Goal: Transaction & Acquisition: Purchase product/service

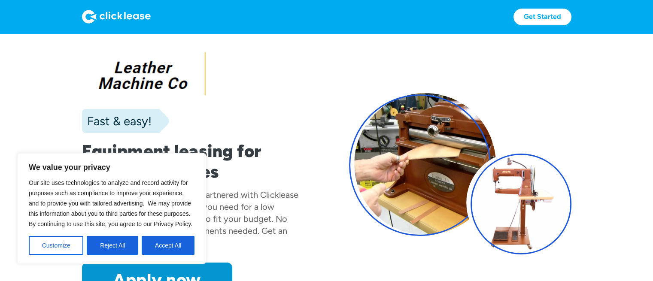
click at [302, 111] on div "Fast & easy!" at bounding box center [193, 121] width 222 height 24
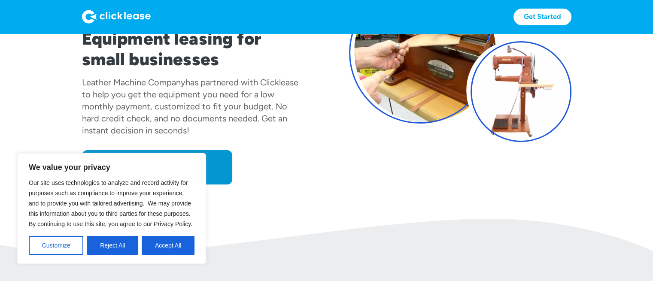
scroll to position [114, 0]
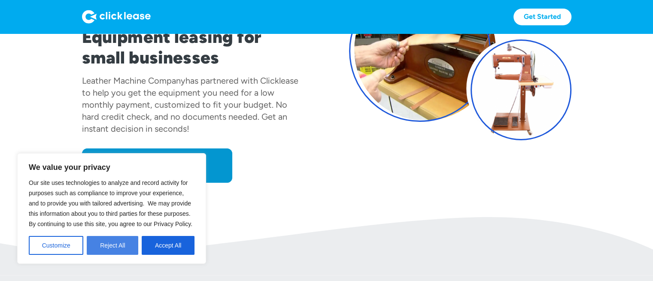
click at [110, 241] on button "Reject All" at bounding box center [112, 245] width 51 height 19
click at [110, 241] on img at bounding box center [326, 246] width 653 height 58
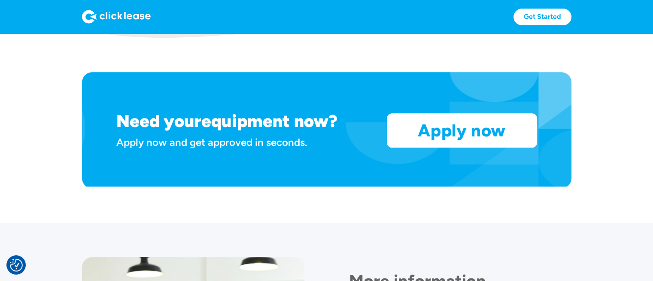
scroll to position [687, 0]
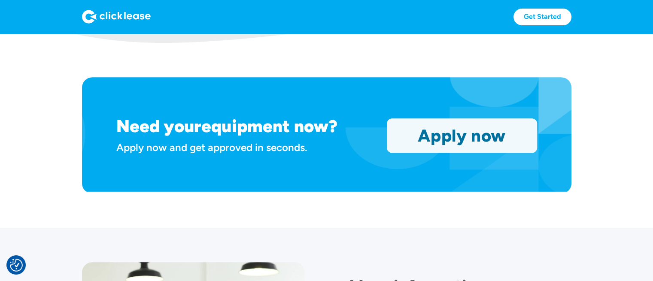
click at [421, 142] on link "Apply now" at bounding box center [461, 135] width 149 height 33
